Goal: Task Accomplishment & Management: Manage account settings

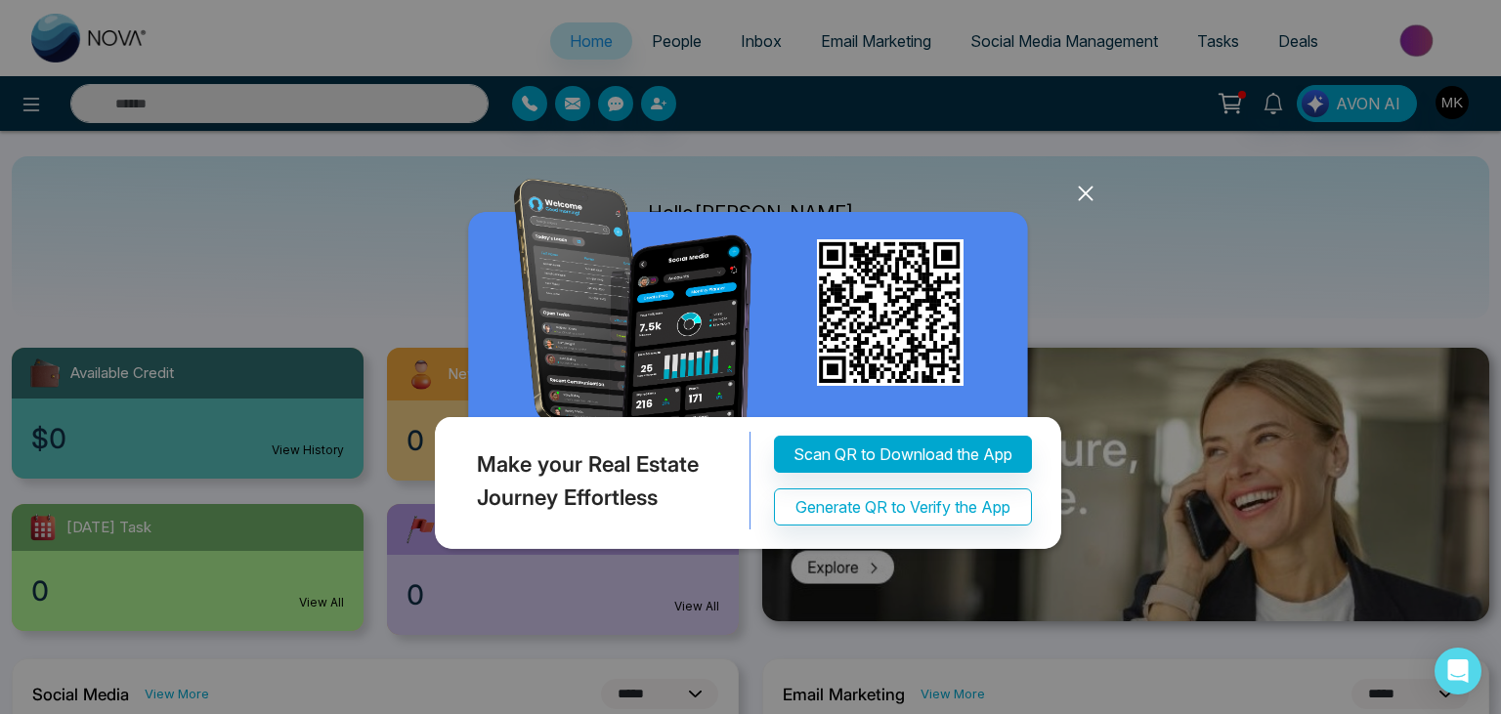
select select "*"
click at [1086, 208] on icon at bounding box center [1085, 193] width 29 height 29
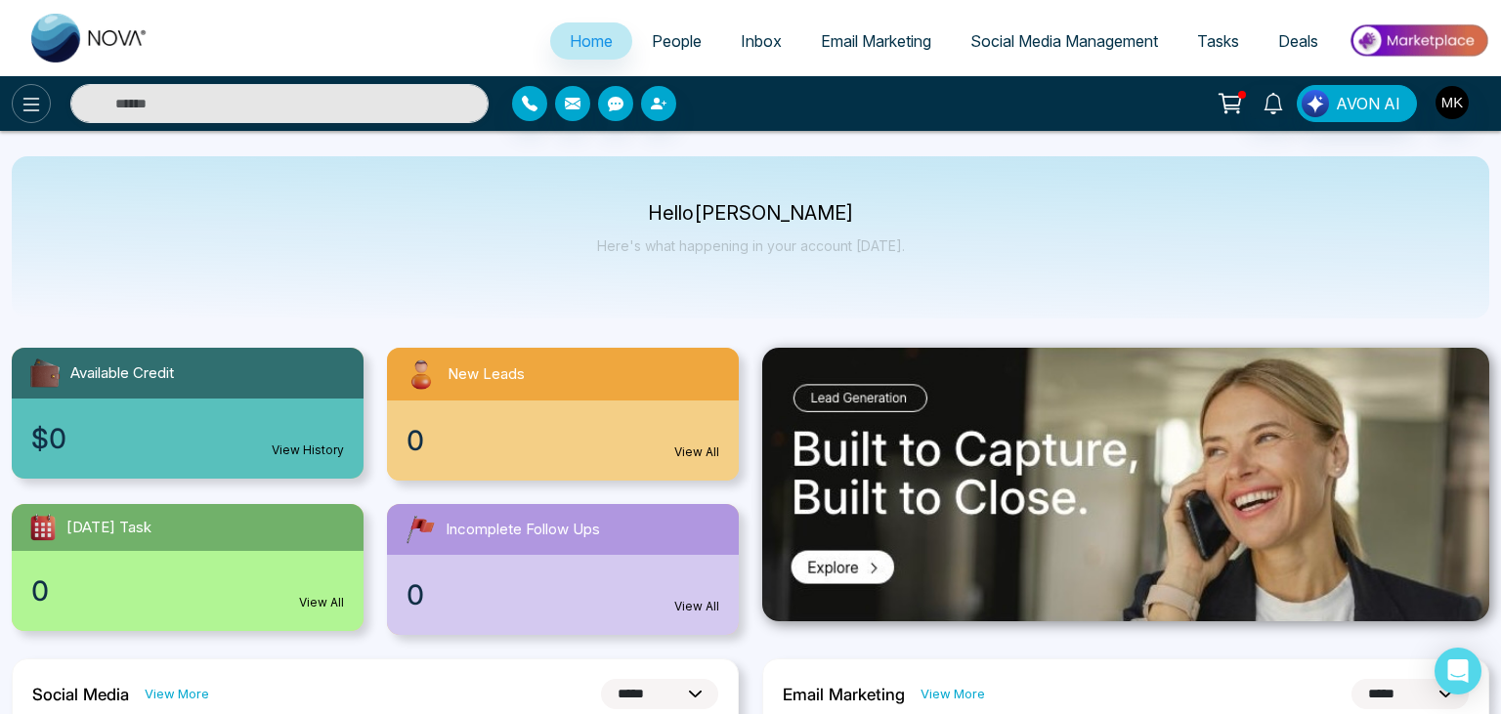
click at [28, 103] on icon at bounding box center [31, 104] width 23 height 23
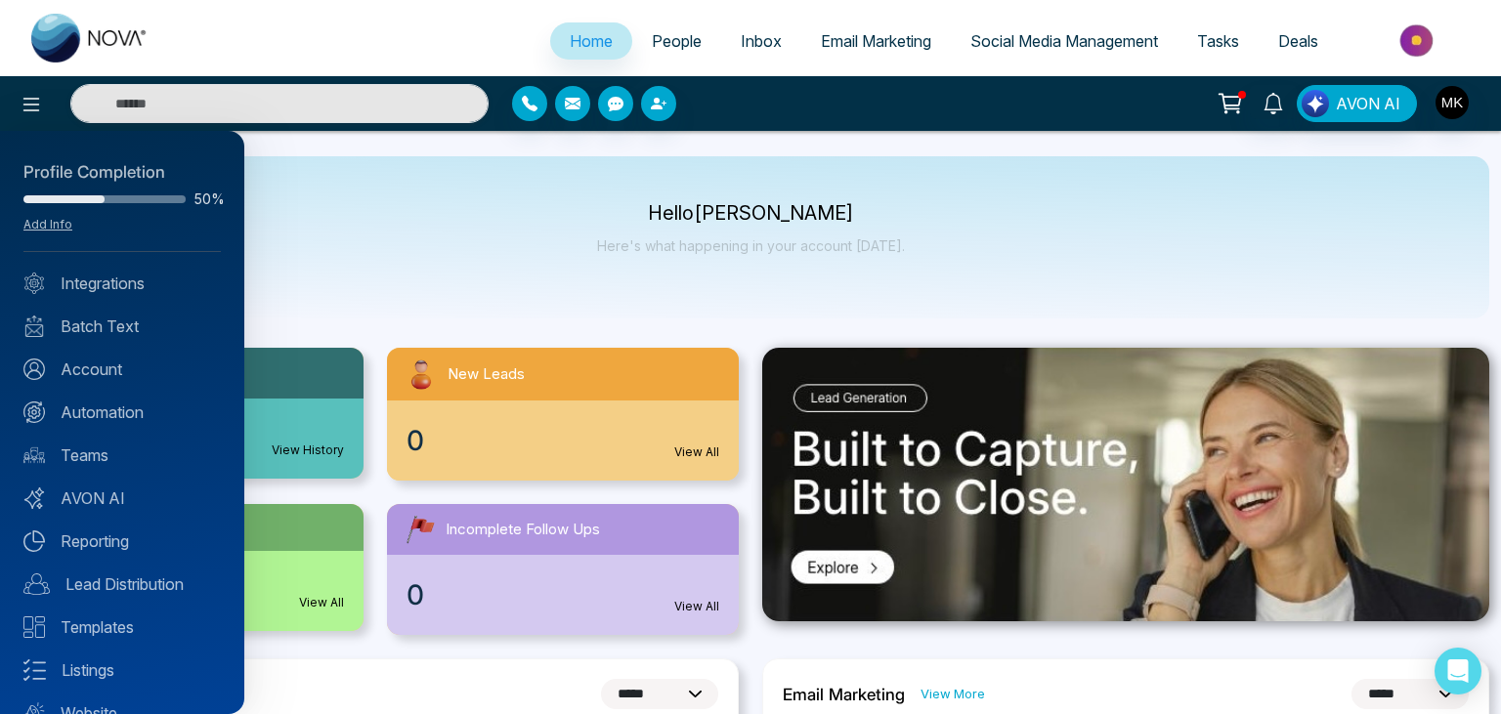
click at [1453, 99] on div at bounding box center [750, 357] width 1501 height 714
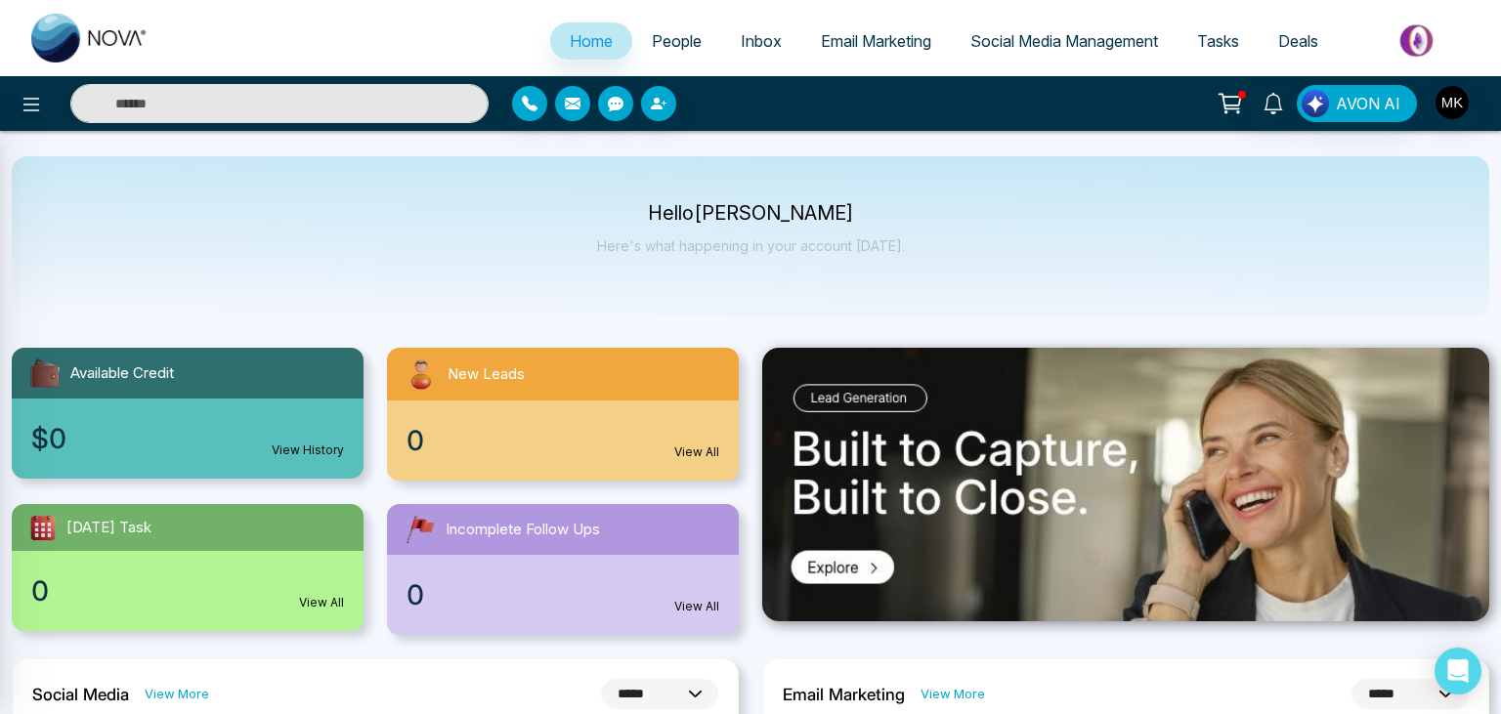
click at [1453, 99] on div at bounding box center [750, 357] width 1501 height 714
click at [1453, 99] on img "button" at bounding box center [1451, 102] width 33 height 33
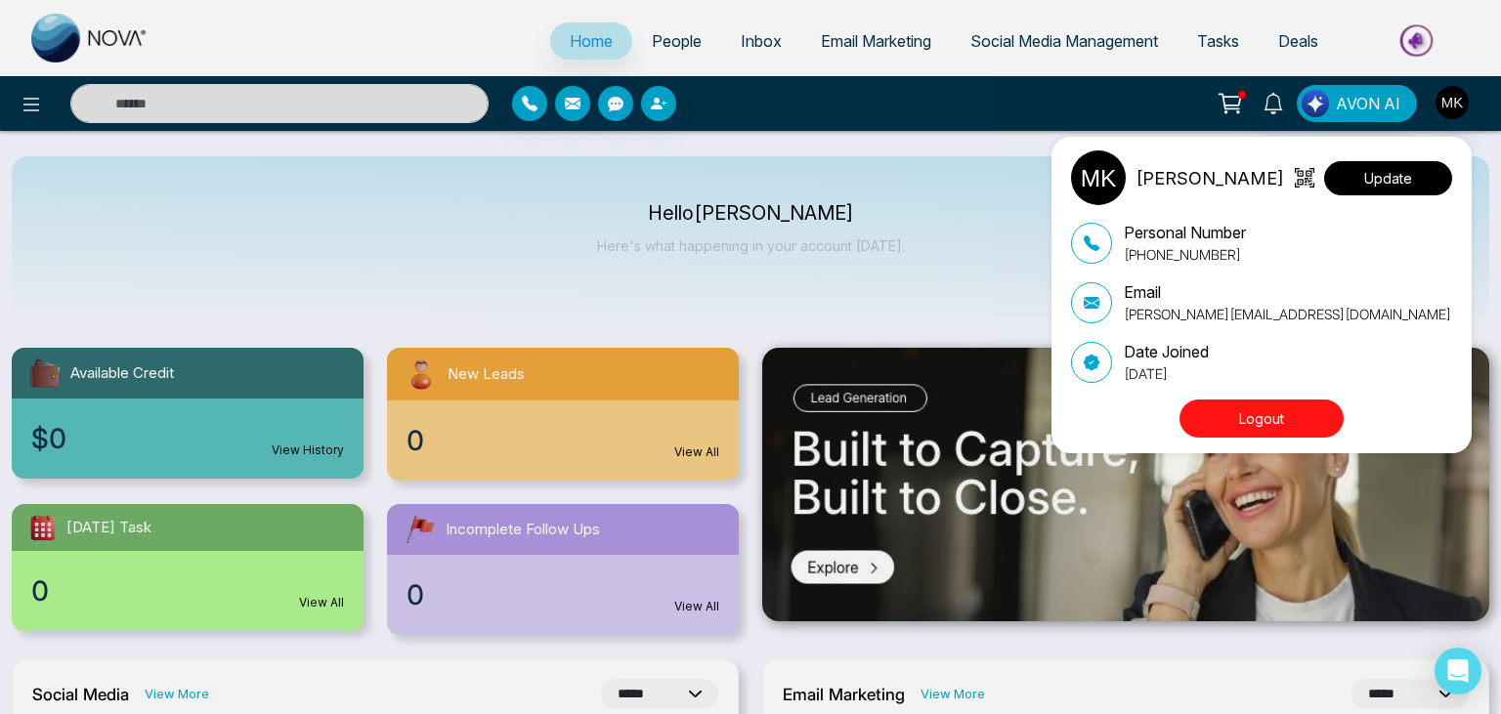
click at [1405, 162] on button "Update" at bounding box center [1388, 178] width 128 height 34
select select "***"
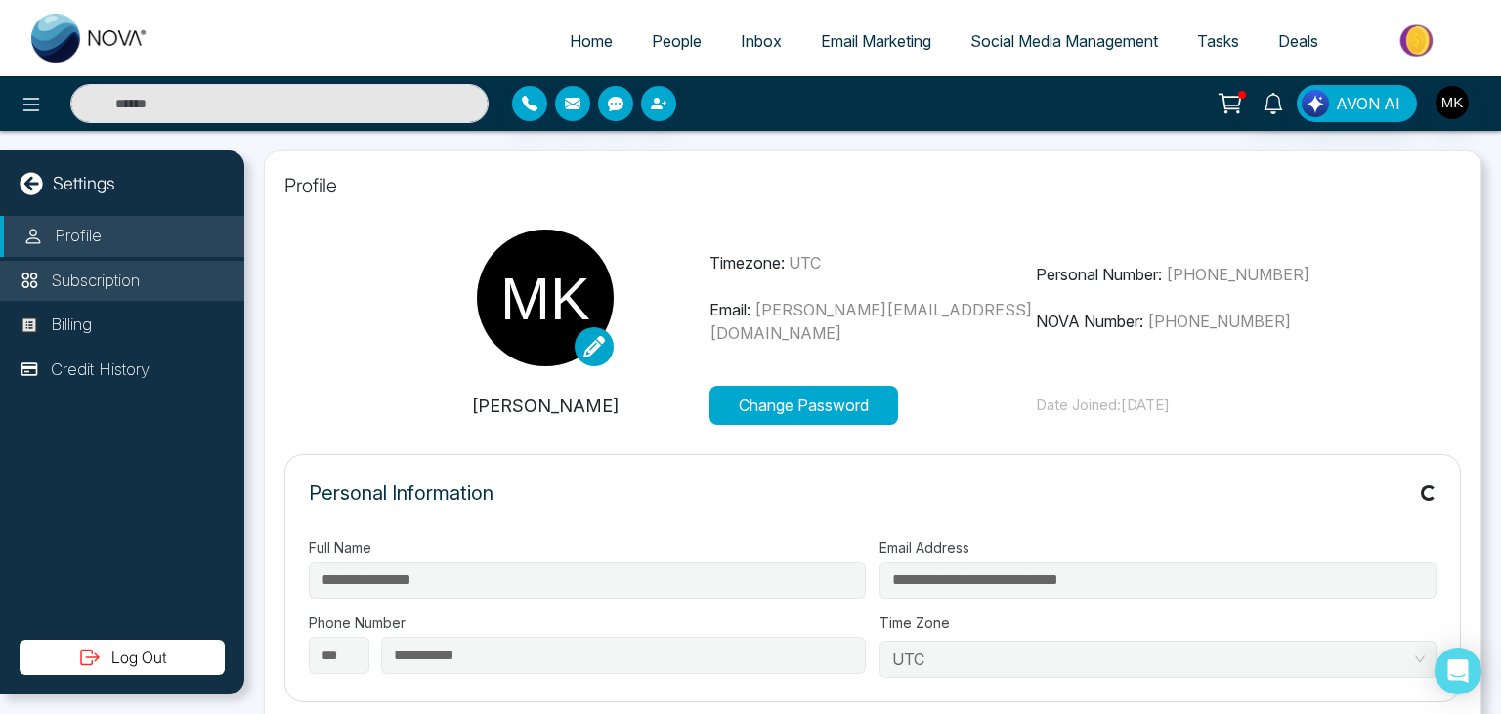
click at [117, 280] on p "Subscription" at bounding box center [95, 281] width 89 height 25
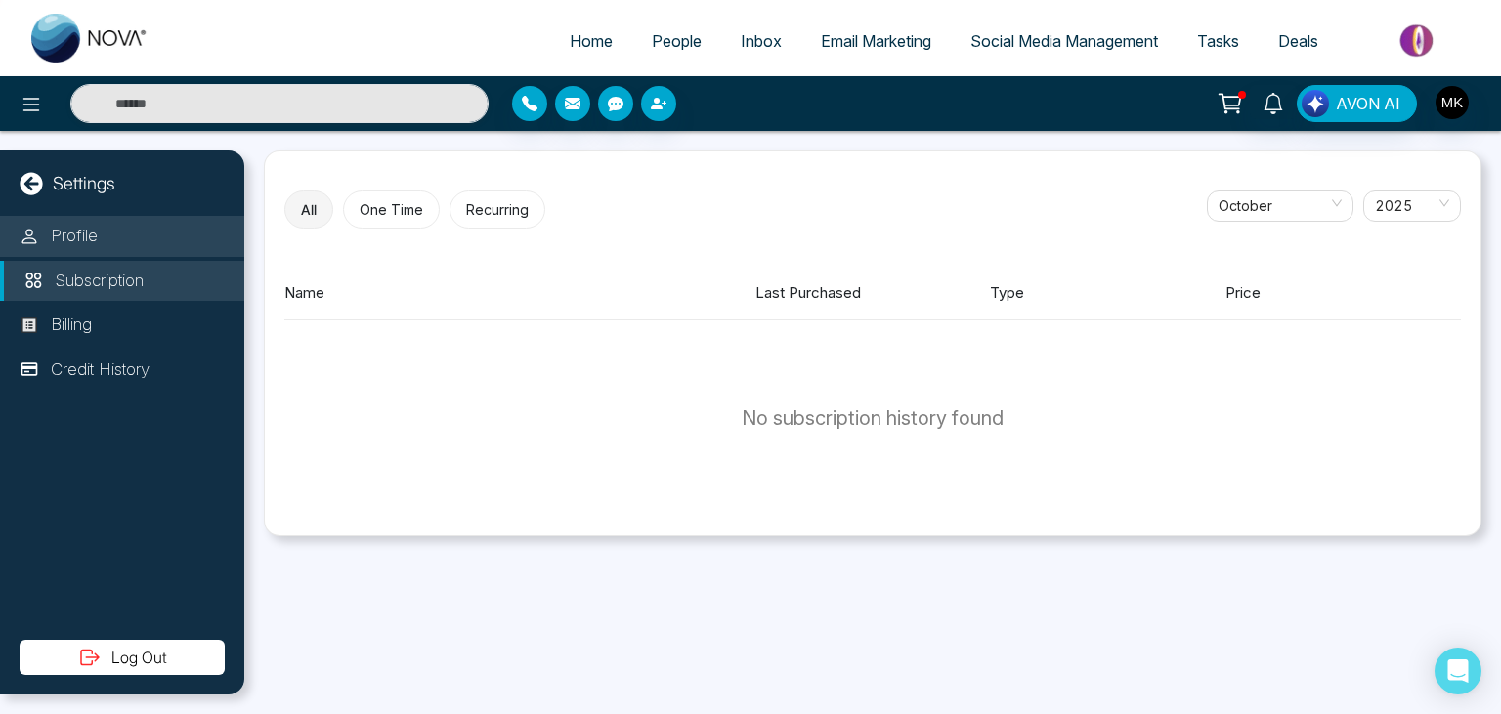
click at [49, 220] on li "Profile" at bounding box center [122, 236] width 244 height 41
select select "***"
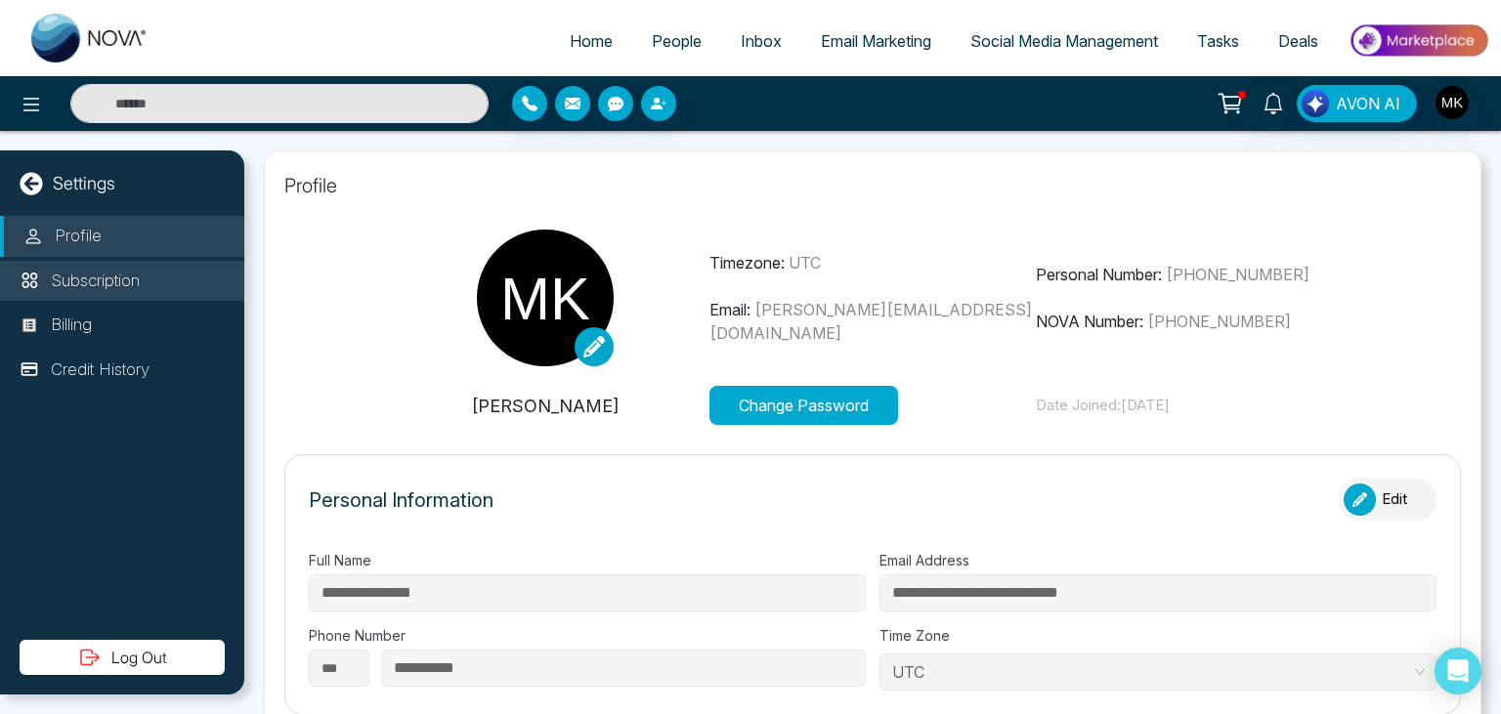
click at [128, 270] on p "Subscription" at bounding box center [95, 281] width 89 height 25
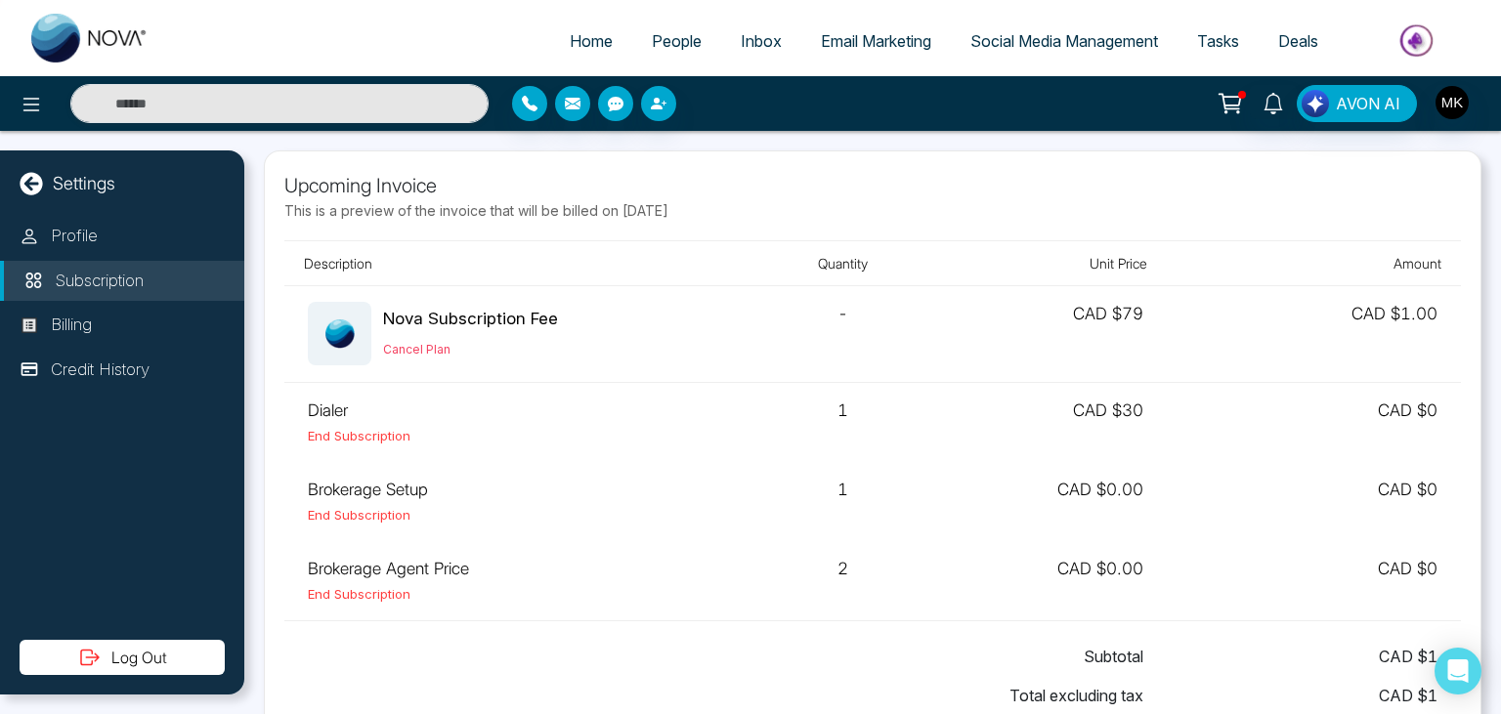
drag, startPoint x: 629, startPoint y: 206, endPoint x: 713, endPoint y: 219, distance: 85.0
click at [713, 219] on p "This is a preview of the invoice that will be billed on [DATE]" at bounding box center [872, 210] width 1176 height 21
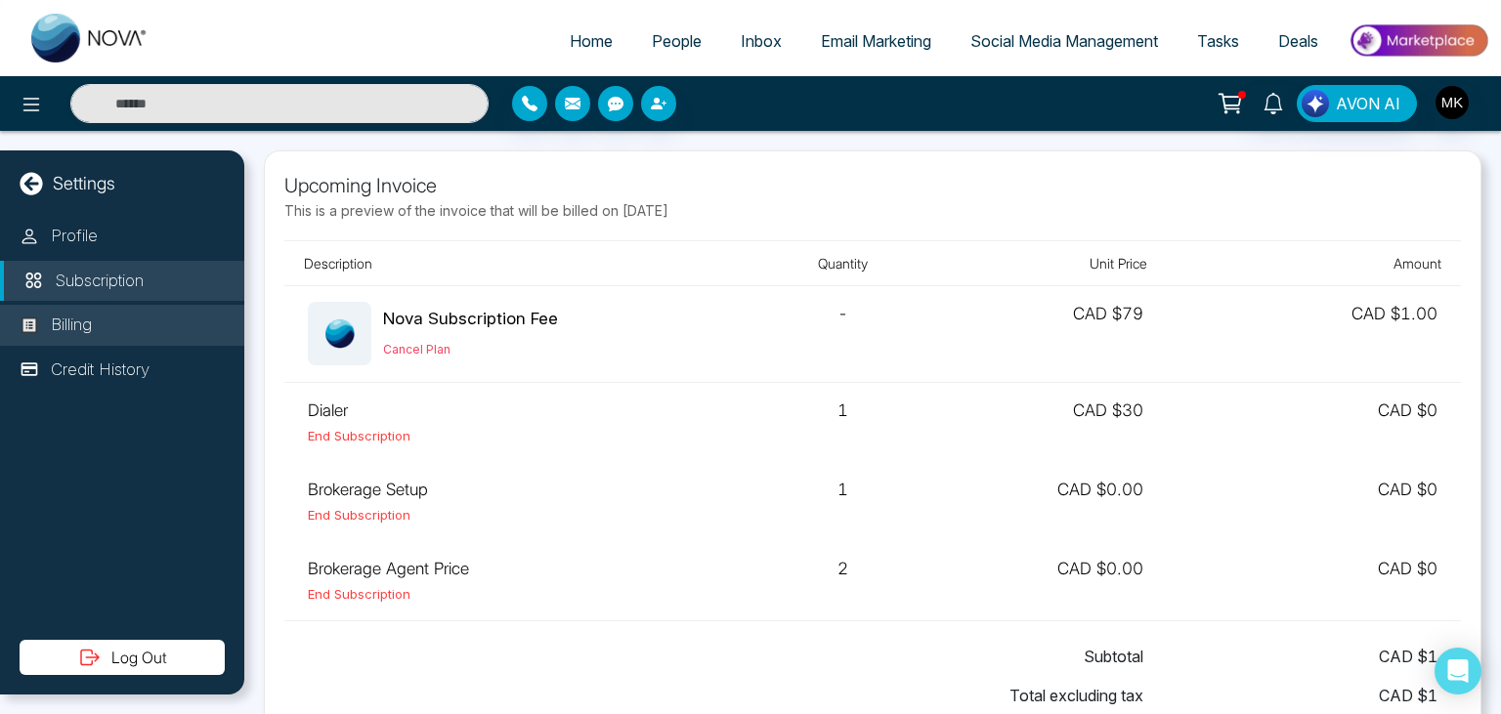
click at [108, 342] on li "Billing" at bounding box center [122, 325] width 244 height 41
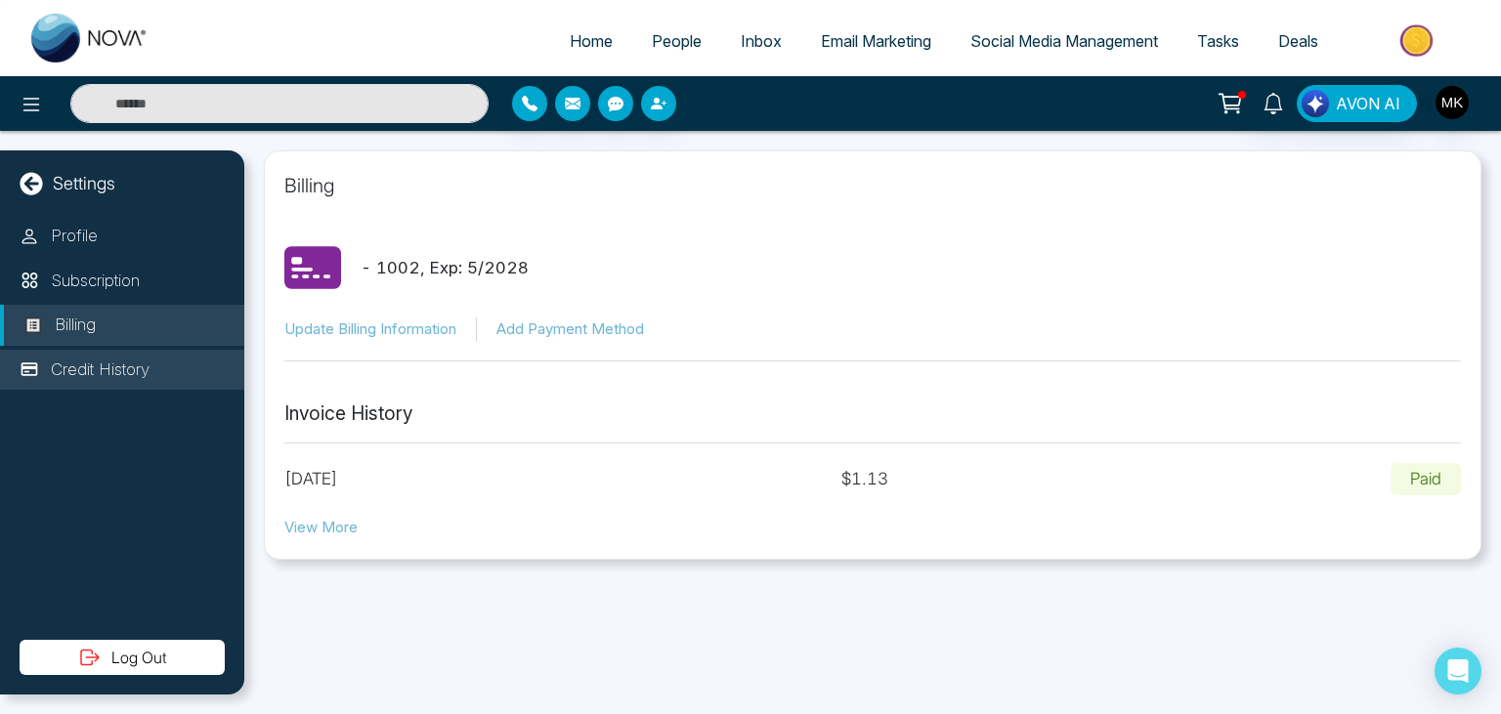
click at [108, 364] on p "Credit History" at bounding box center [100, 370] width 99 height 25
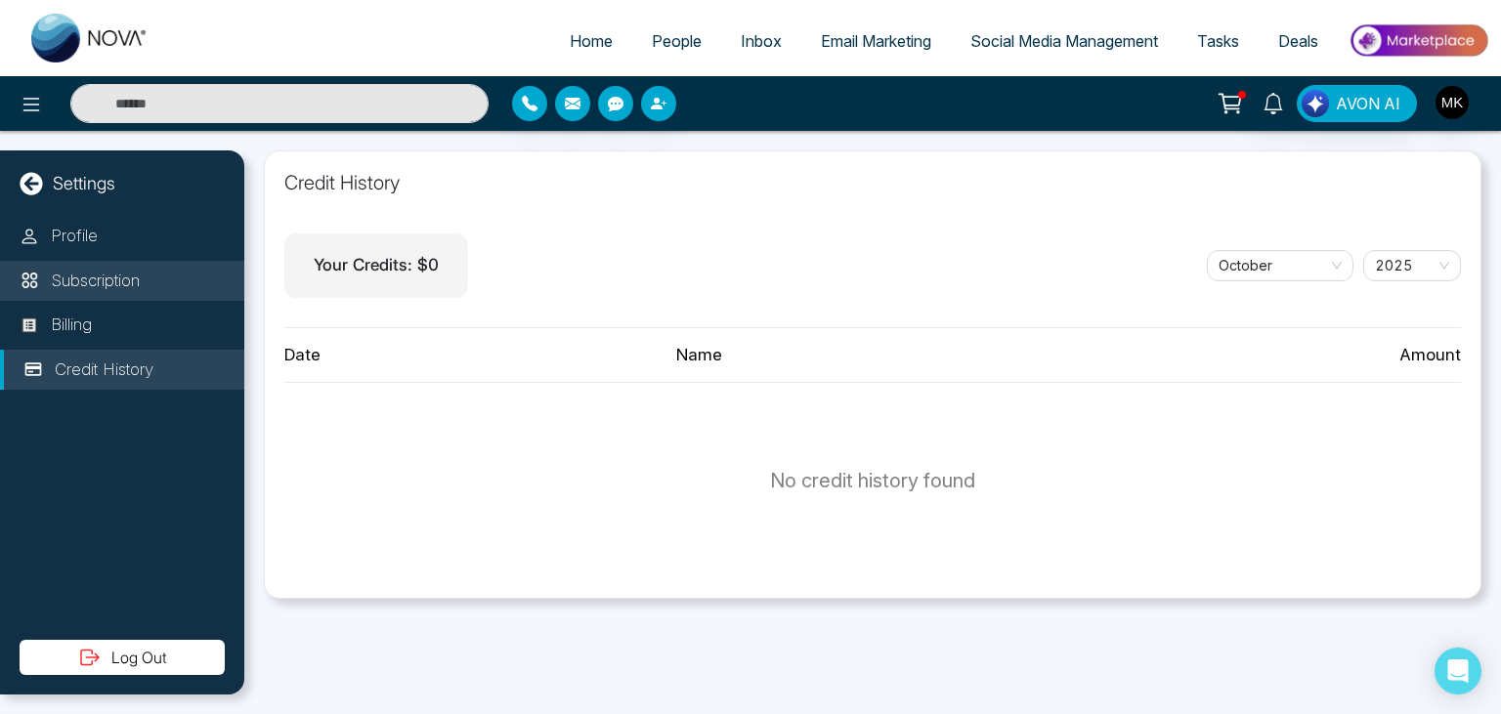
click at [112, 272] on p "Subscription" at bounding box center [95, 281] width 89 height 25
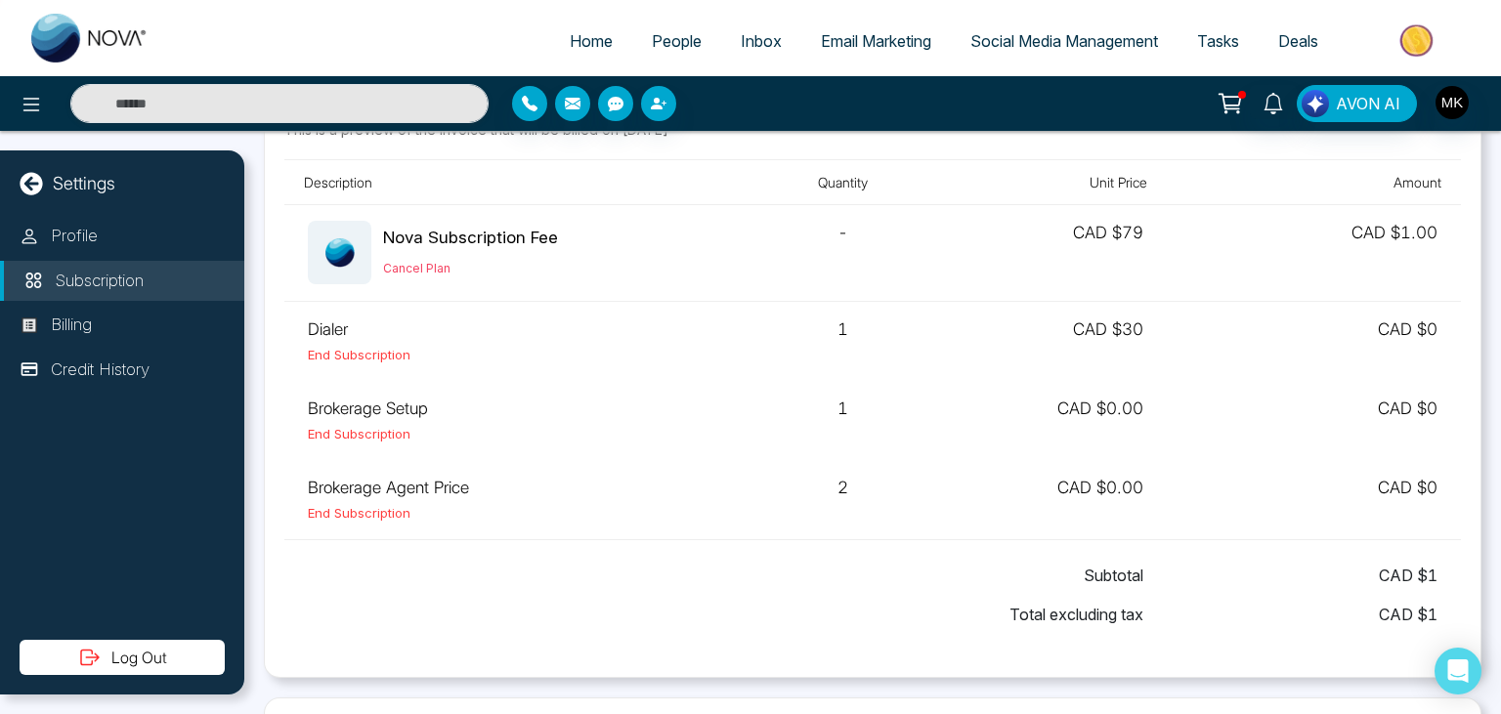
scroll to position [112, 0]
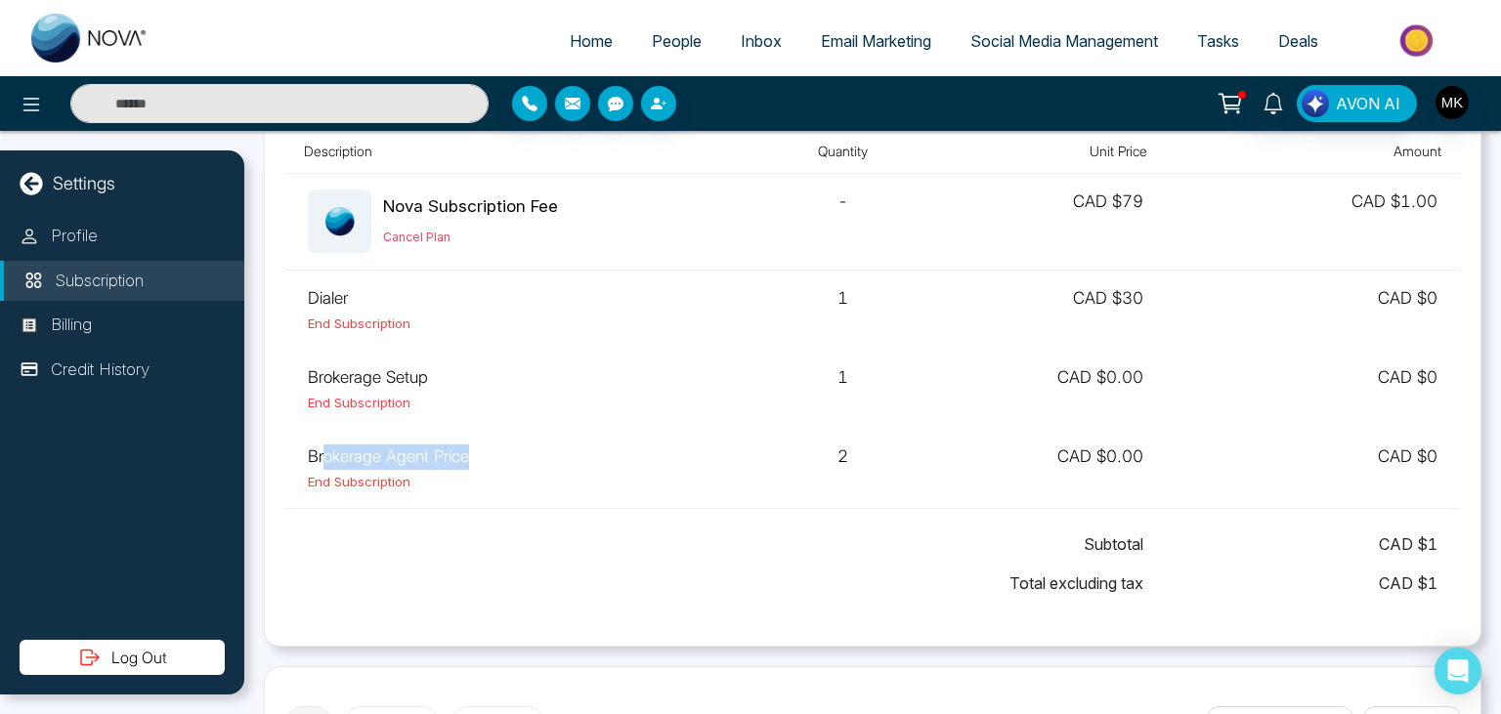
drag, startPoint x: 325, startPoint y: 455, endPoint x: 509, endPoint y: 459, distance: 183.7
click at [509, 459] on td "Brokerage Agent Price End Subscription" at bounding box center [519, 468] width 471 height 79
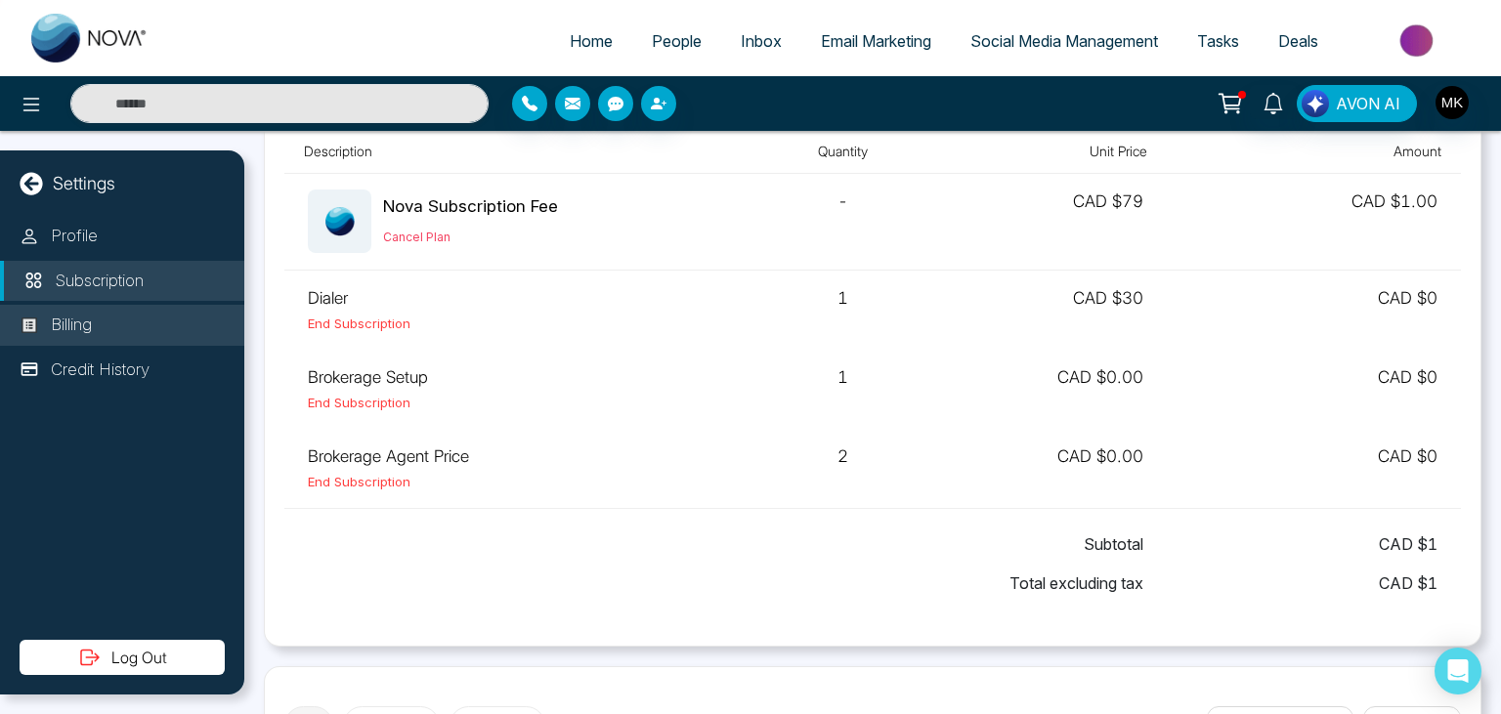
click at [133, 324] on li "Billing" at bounding box center [122, 325] width 244 height 41
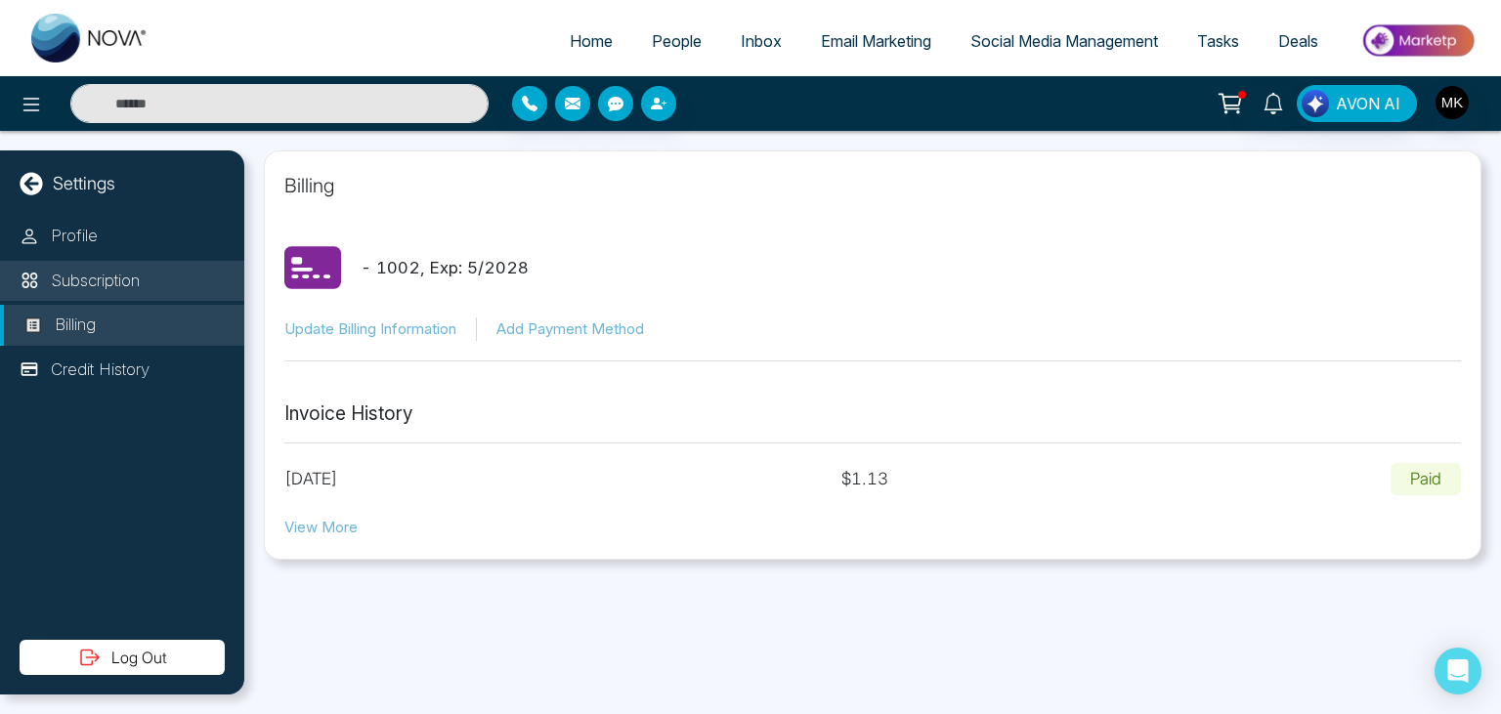
click at [124, 294] on li "Subscription" at bounding box center [122, 281] width 244 height 41
